Goal: Check status: Check status

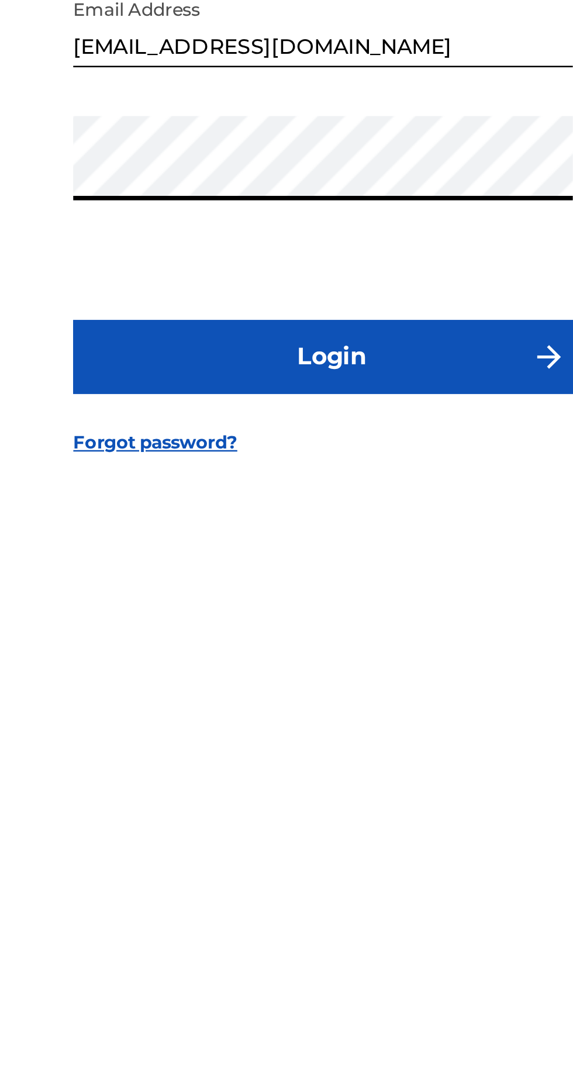
click at [322, 657] on button "Login" at bounding box center [286, 642] width 205 height 29
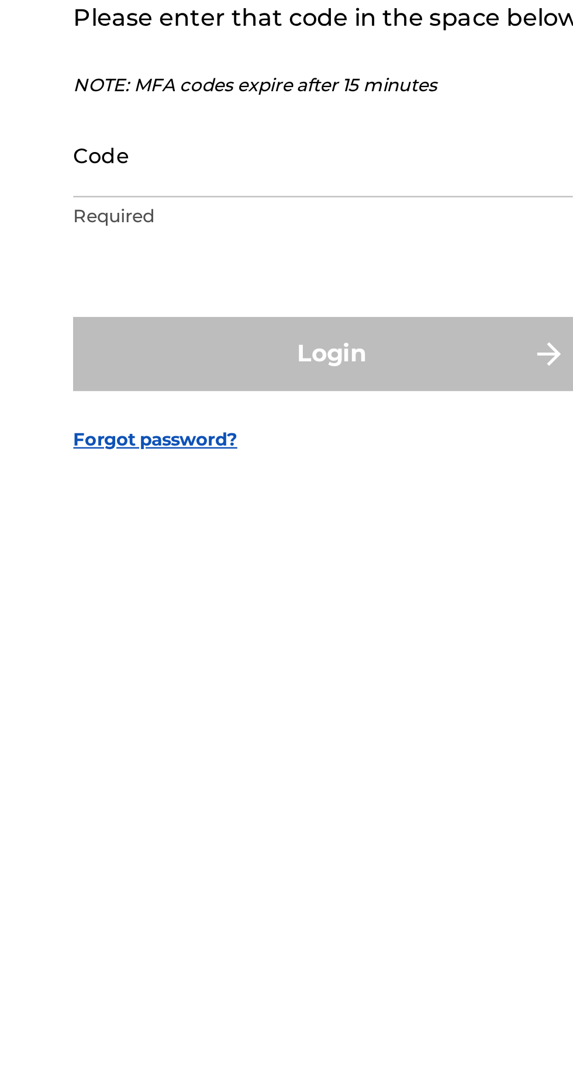
scroll to position [6, 0]
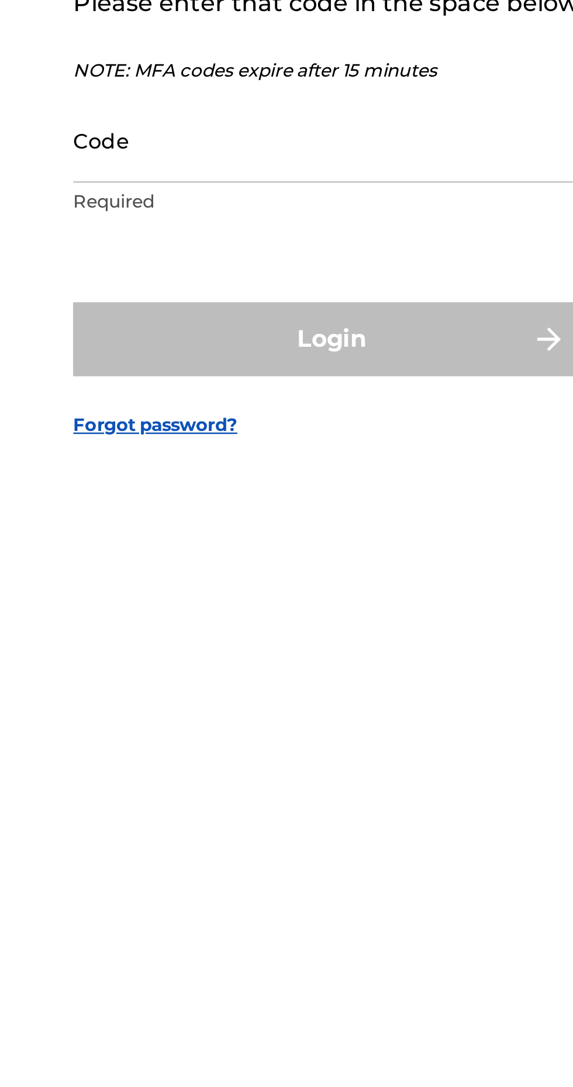
click at [155, 650] on div "Confirm Phone MFA We have texted a code to XXXXXXXXXX9883 Please enter that cod…" at bounding box center [286, 549] width 573 height 982
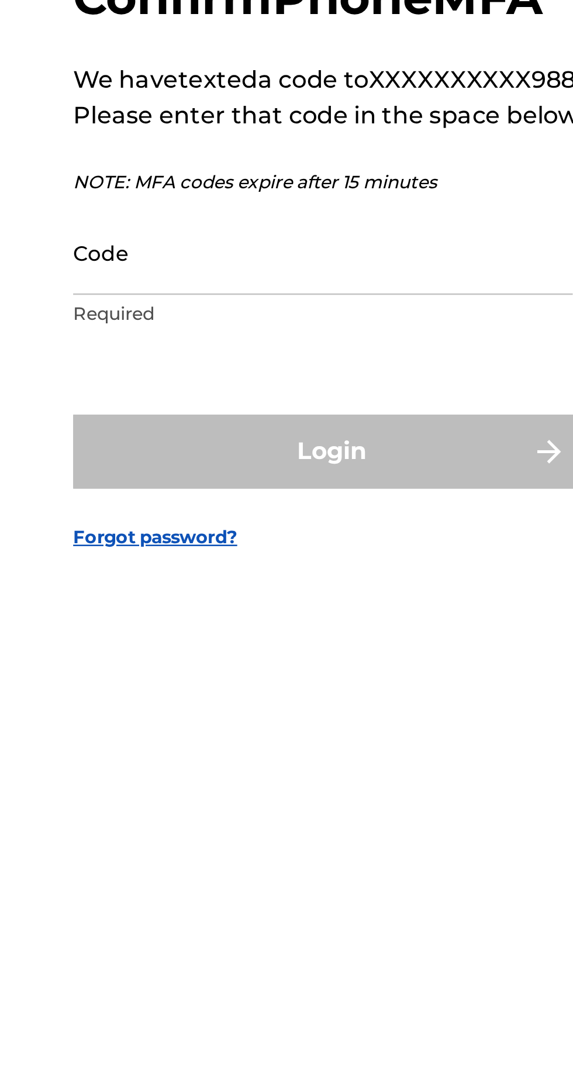
click at [236, 573] on input "Code" at bounding box center [283, 556] width 198 height 33
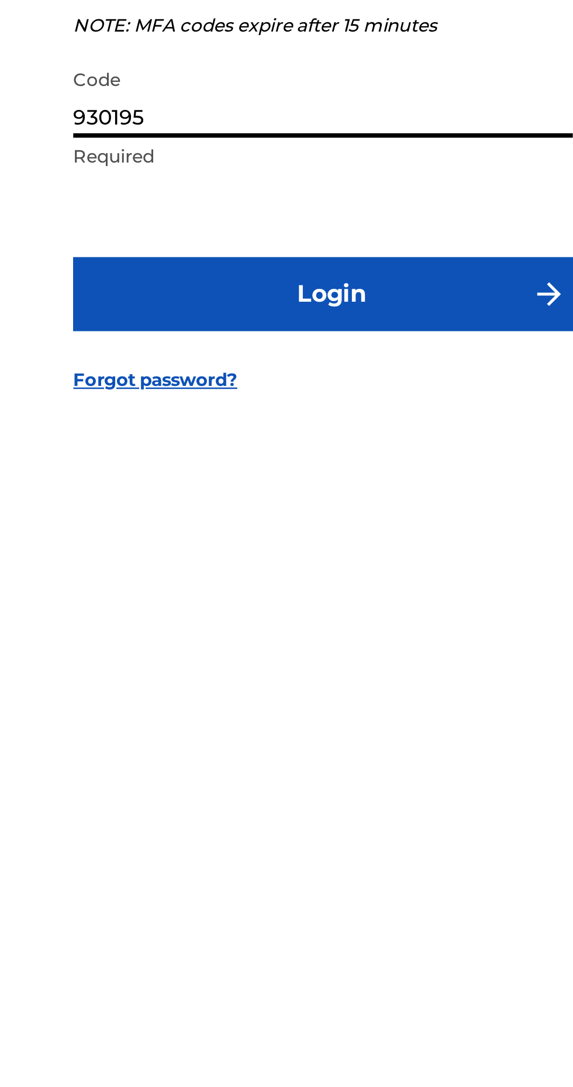
type input "930195"
click at [290, 650] on button "Login" at bounding box center [286, 635] width 205 height 29
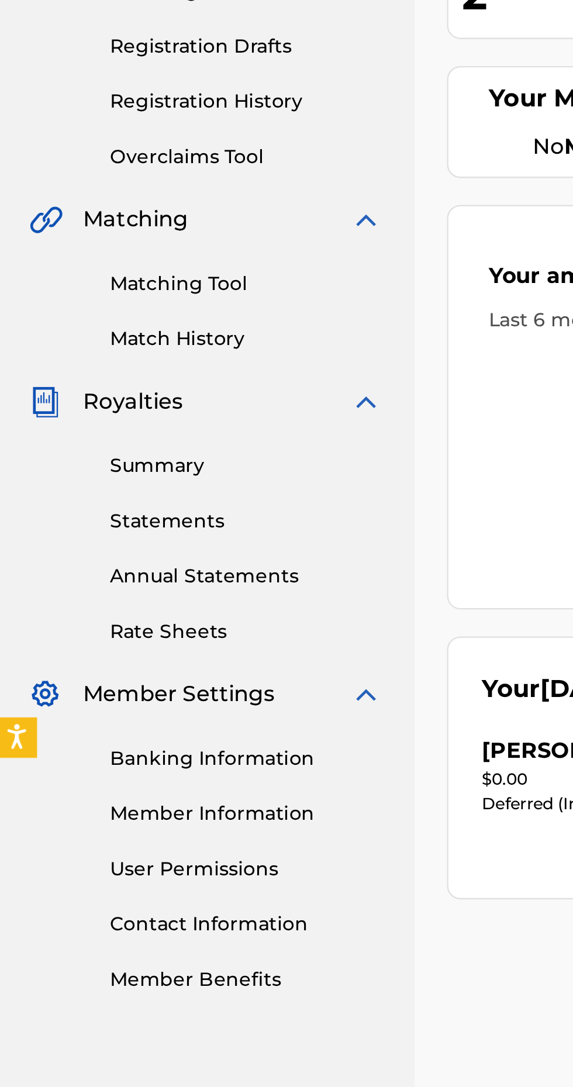
click at [75, 423] on link "Summary" at bounding box center [108, 426] width 118 height 12
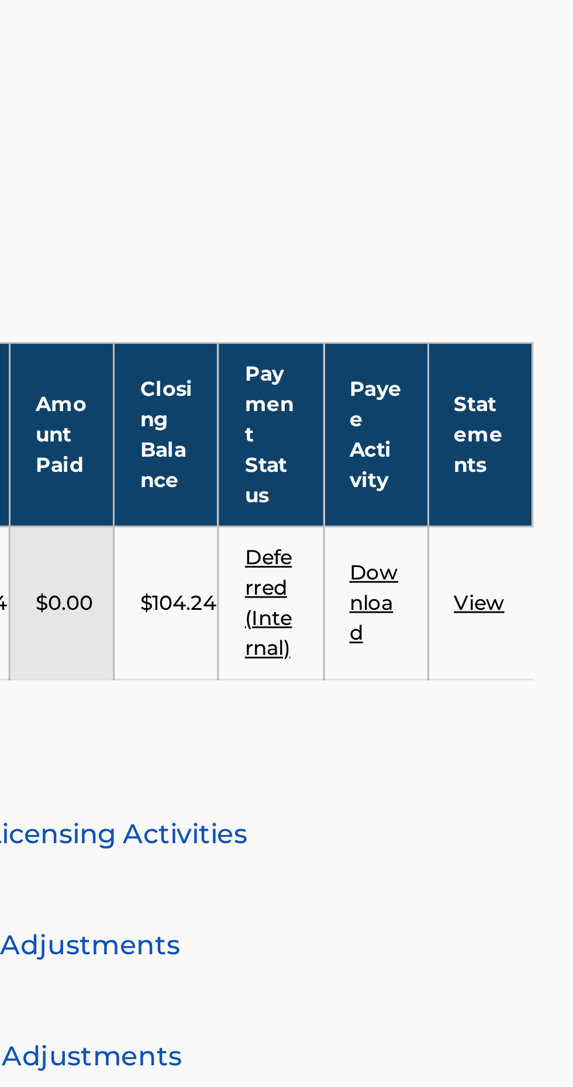
click at [542, 449] on link "View" at bounding box center [541, 446] width 18 height 9
